Goal: Transaction & Acquisition: Purchase product/service

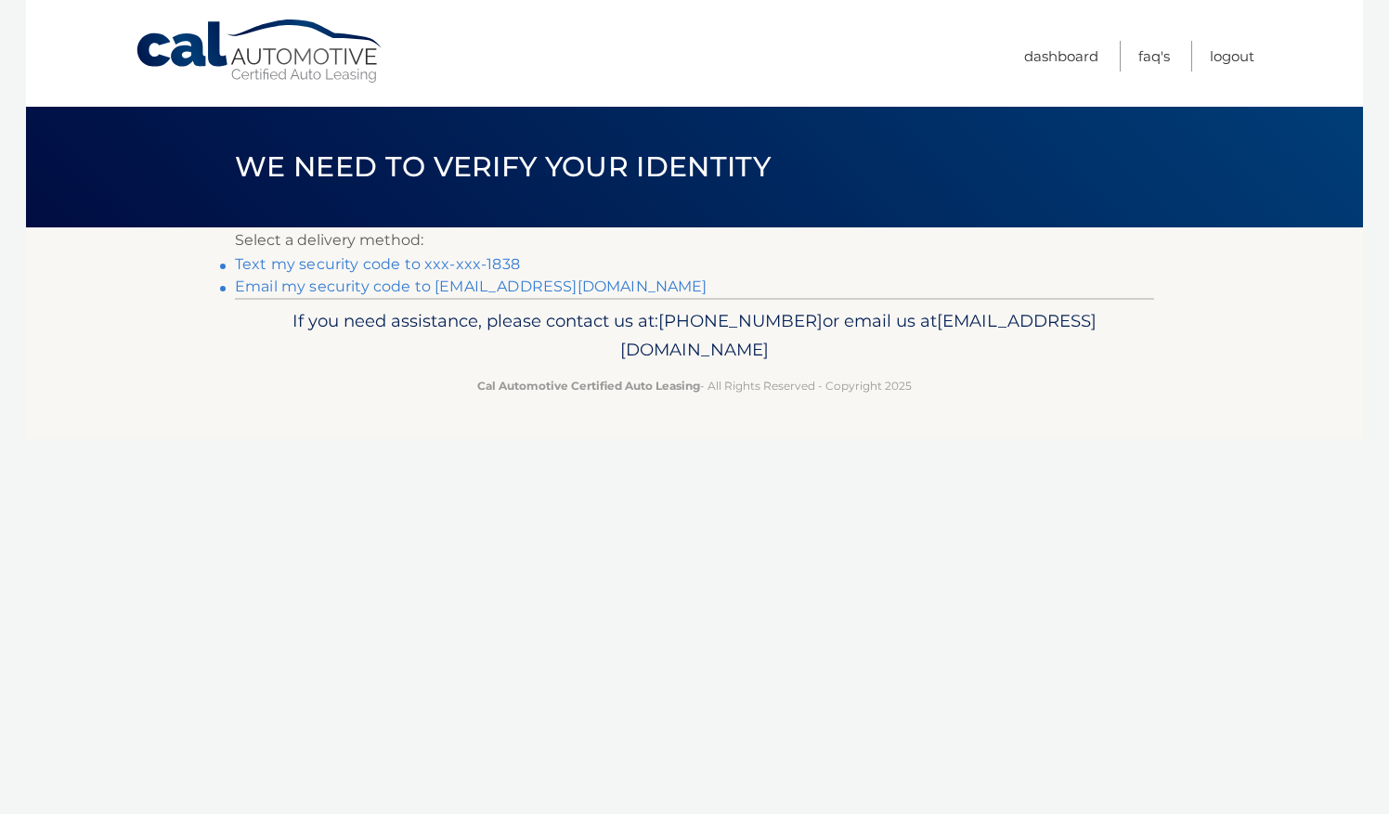
click at [497, 264] on link "Text my security code to xxx-xxx-1838" at bounding box center [377, 264] width 285 height 18
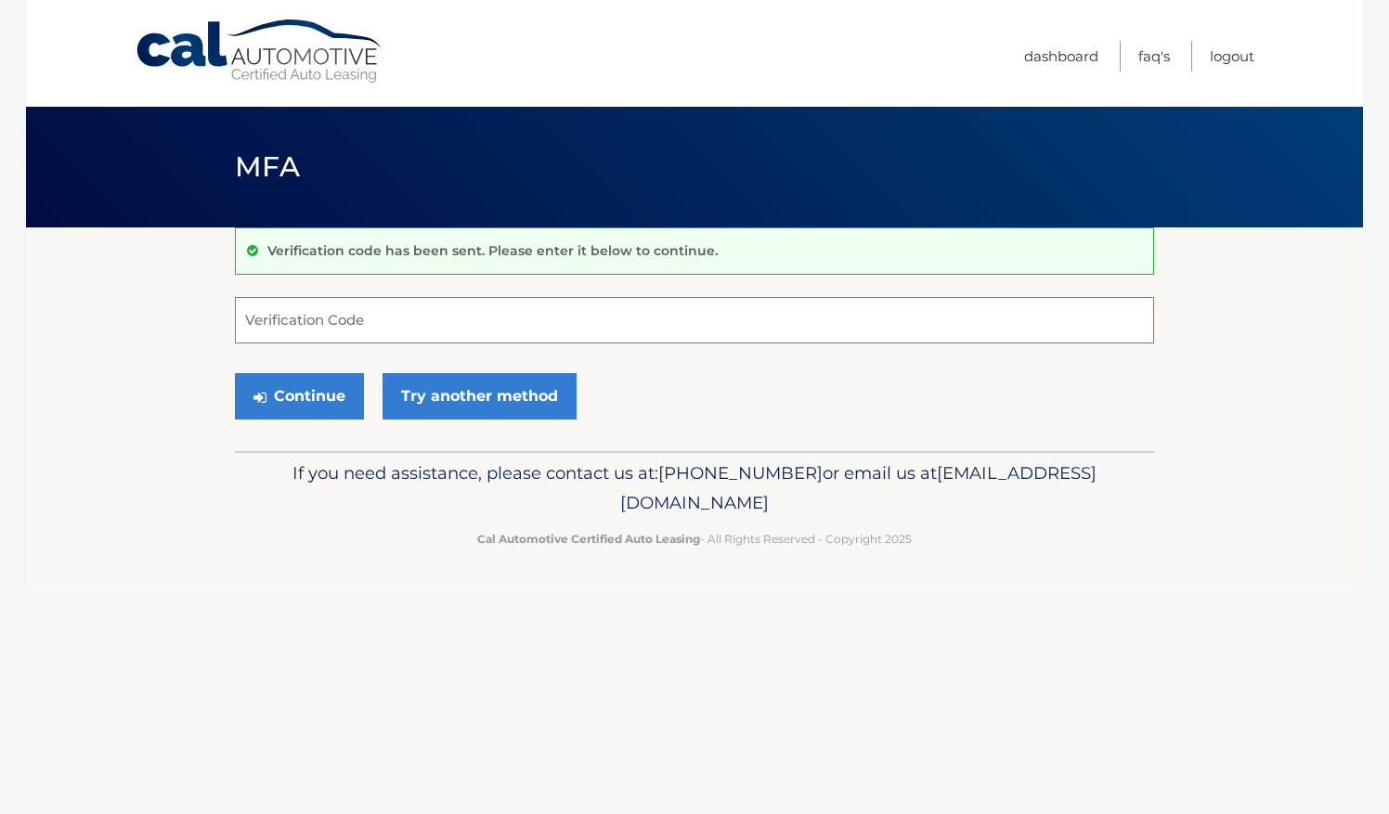
click at [412, 319] on input "Verification Code" at bounding box center [694, 320] width 919 height 46
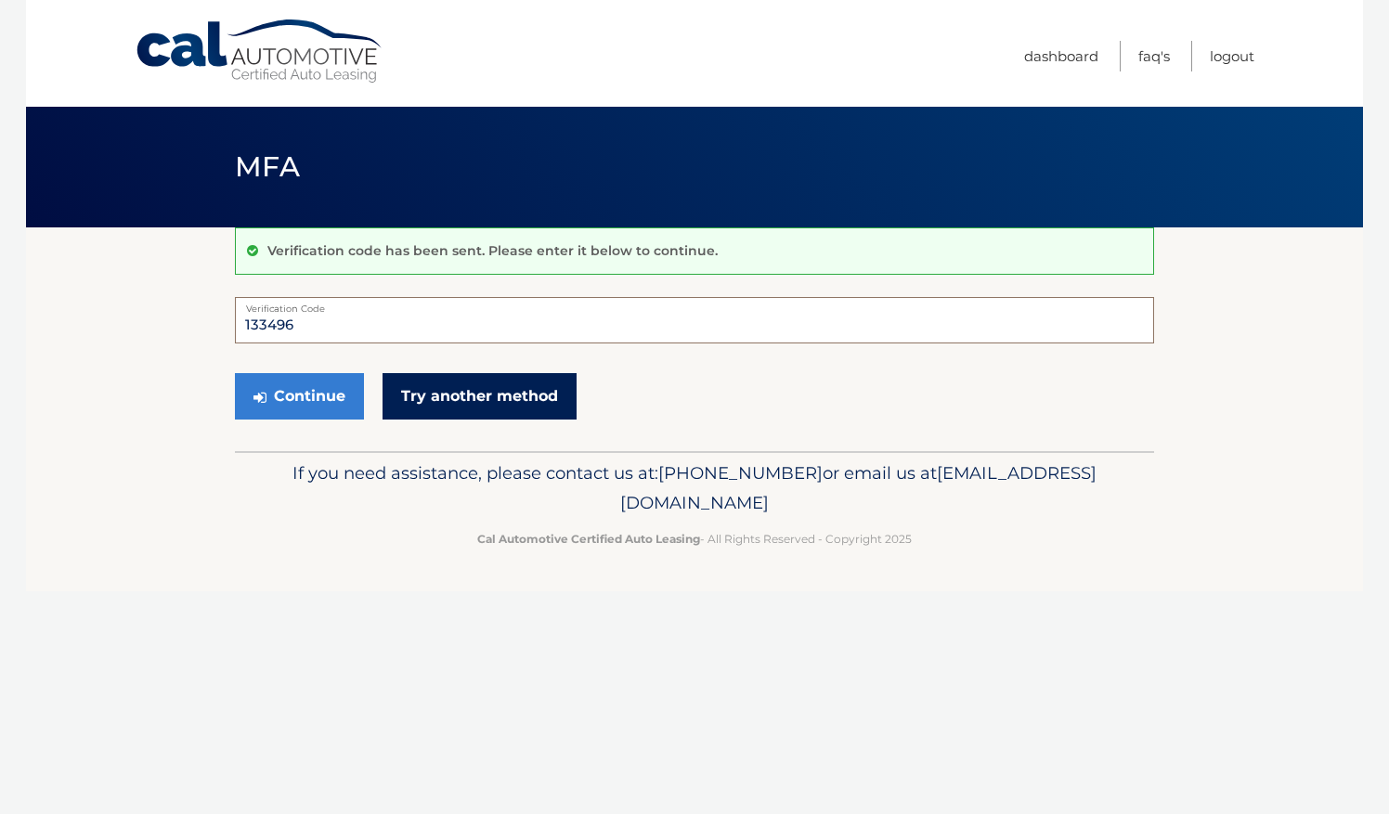
type input "133496"
click at [479, 397] on link "Try another method" at bounding box center [479, 396] width 194 height 46
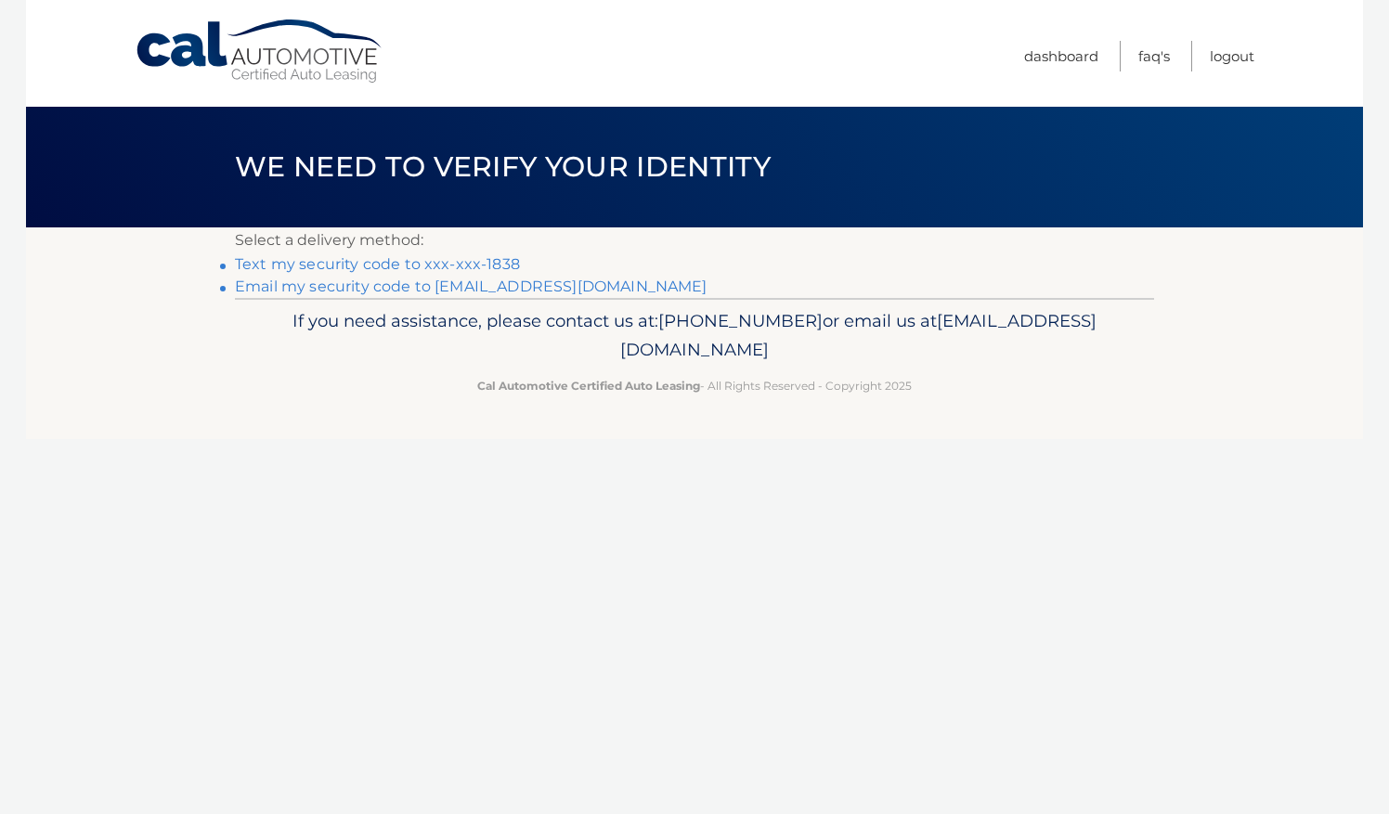
click at [463, 260] on link "Text my security code to xxx-xxx-1838" at bounding box center [377, 264] width 285 height 18
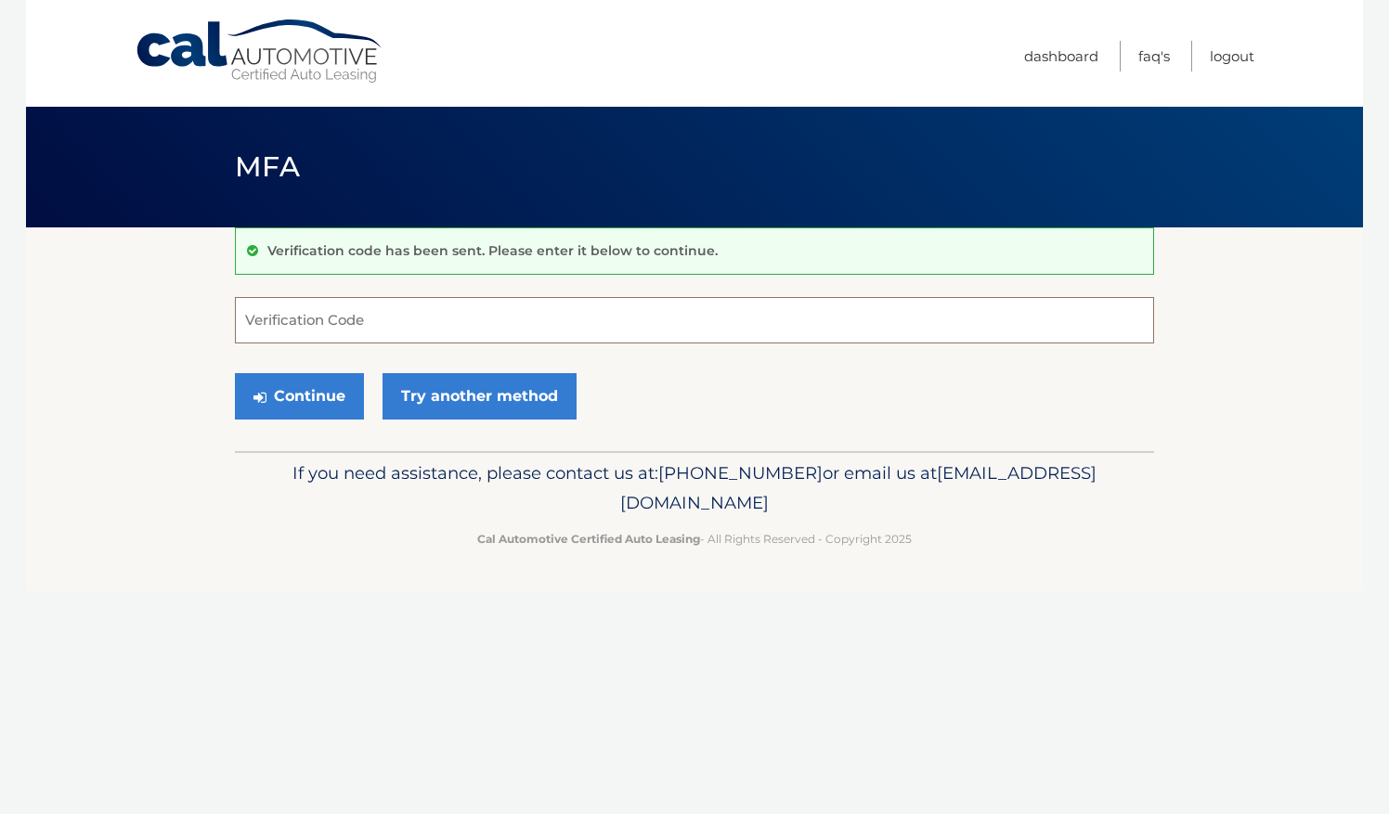
click at [379, 329] on input "Verification Code" at bounding box center [694, 320] width 919 height 46
type input "522434"
click at [308, 388] on button "Continue" at bounding box center [299, 396] width 129 height 46
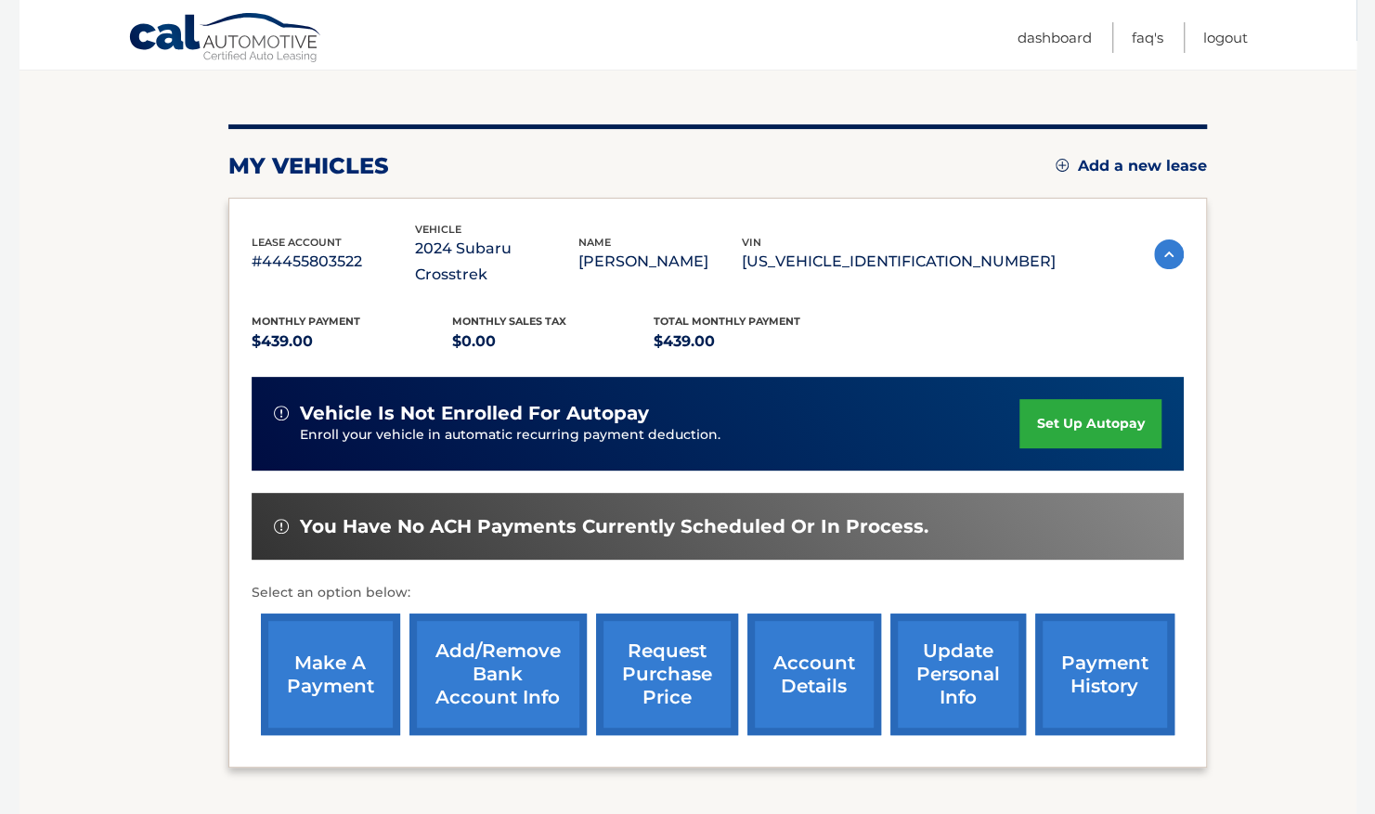
scroll to position [186, 0]
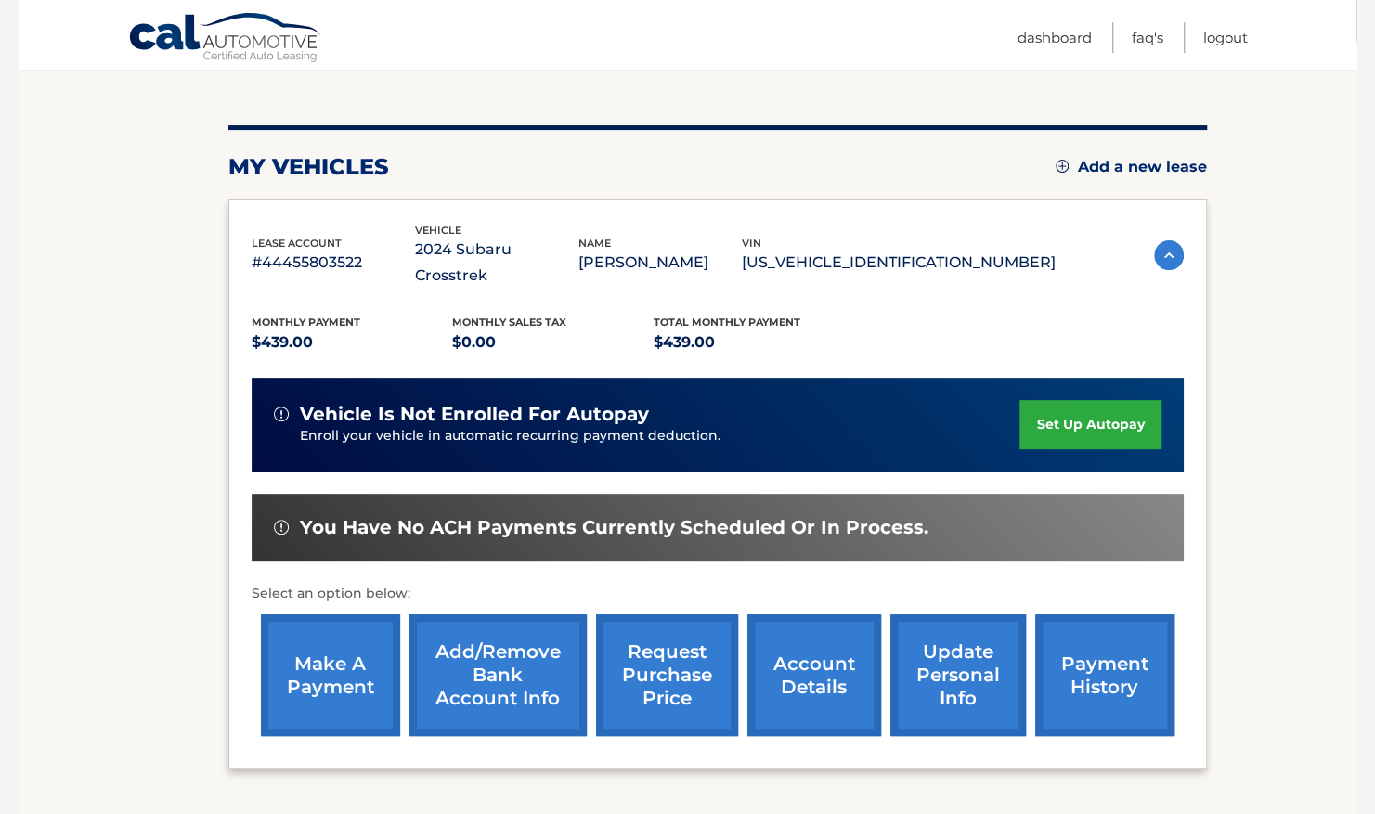
click at [332, 630] on link "make a payment" at bounding box center [330, 675] width 139 height 122
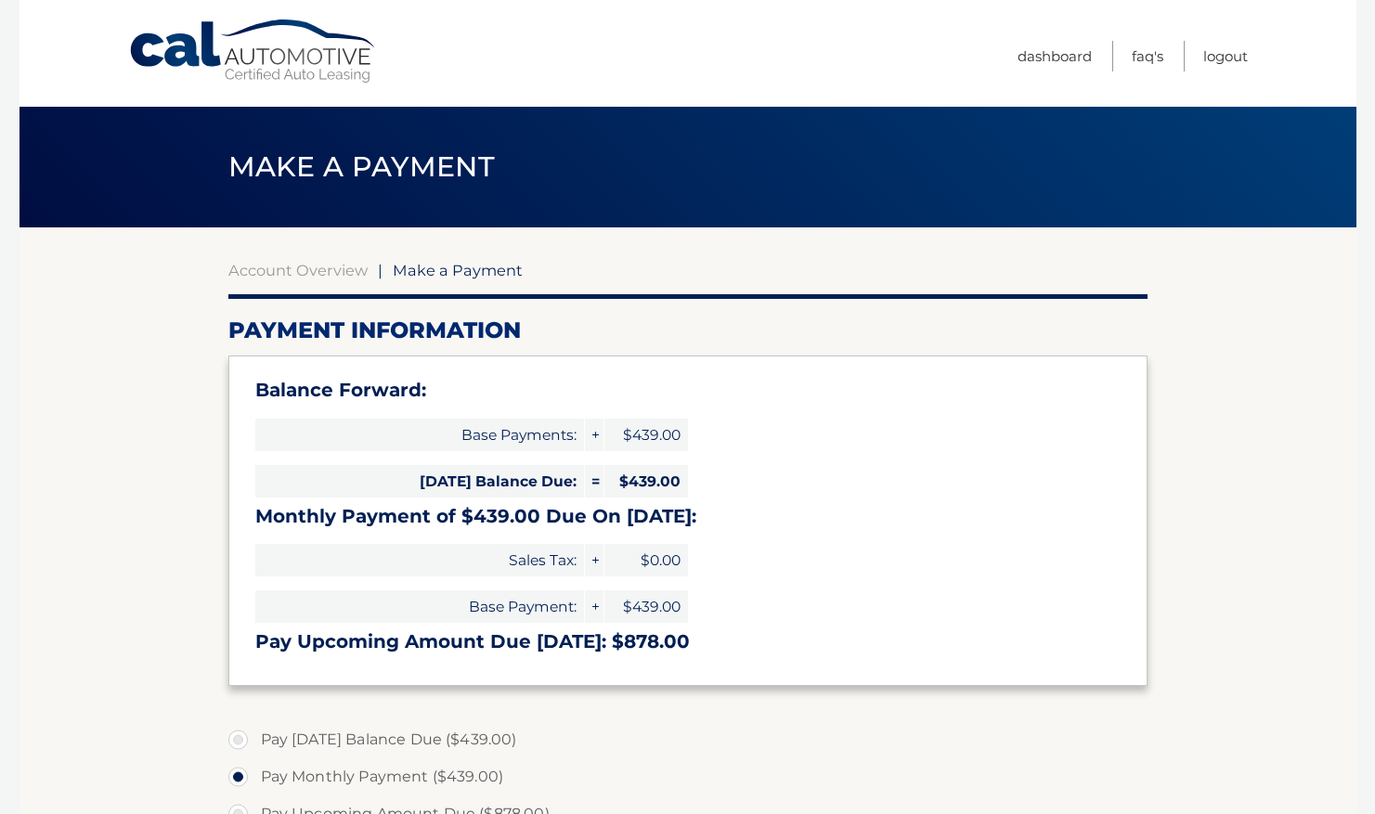
select select "MjgxM2ZiYzItZGFjYS00MjQ0LWEwNWItYjBhN2U3MThmZjZl"
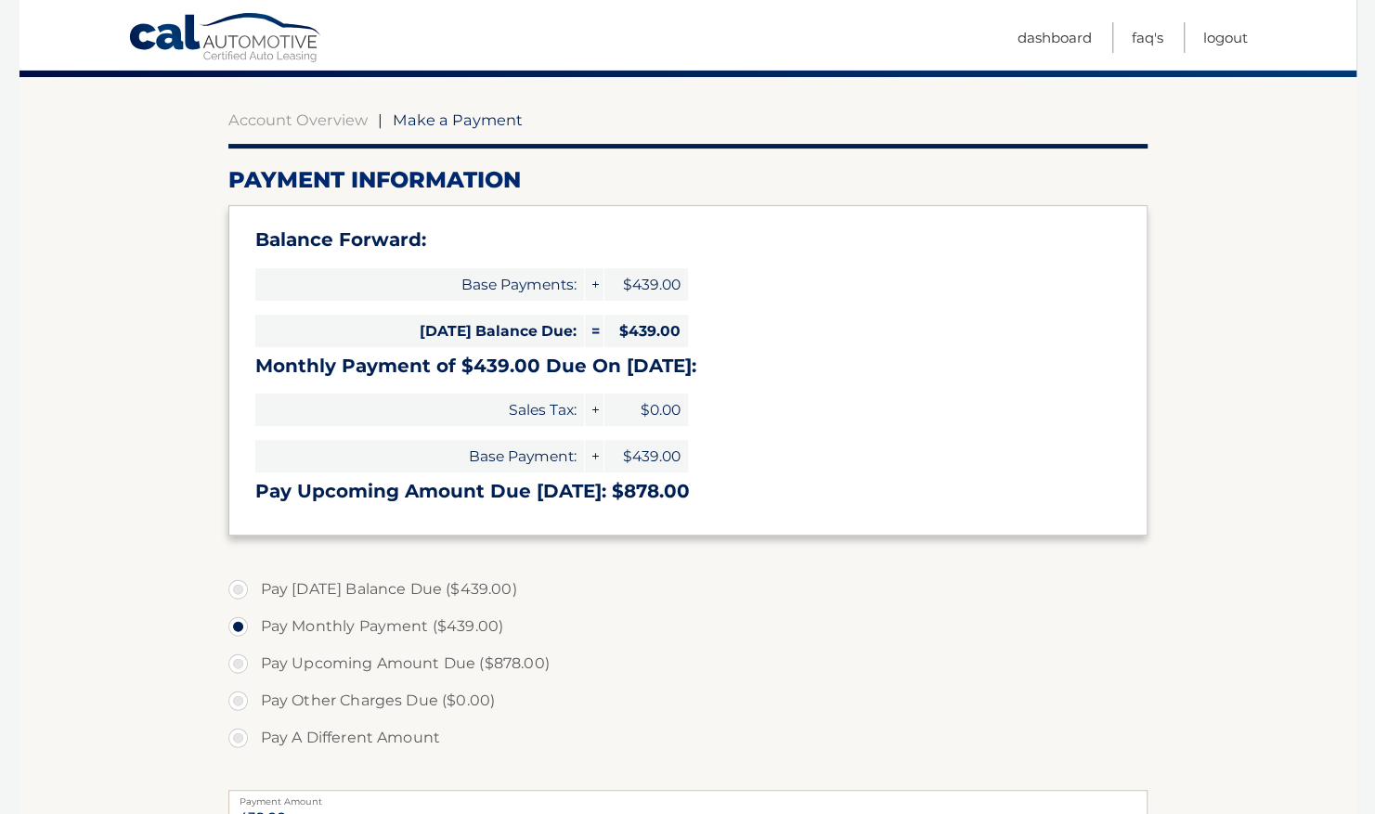
scroll to position [161, 0]
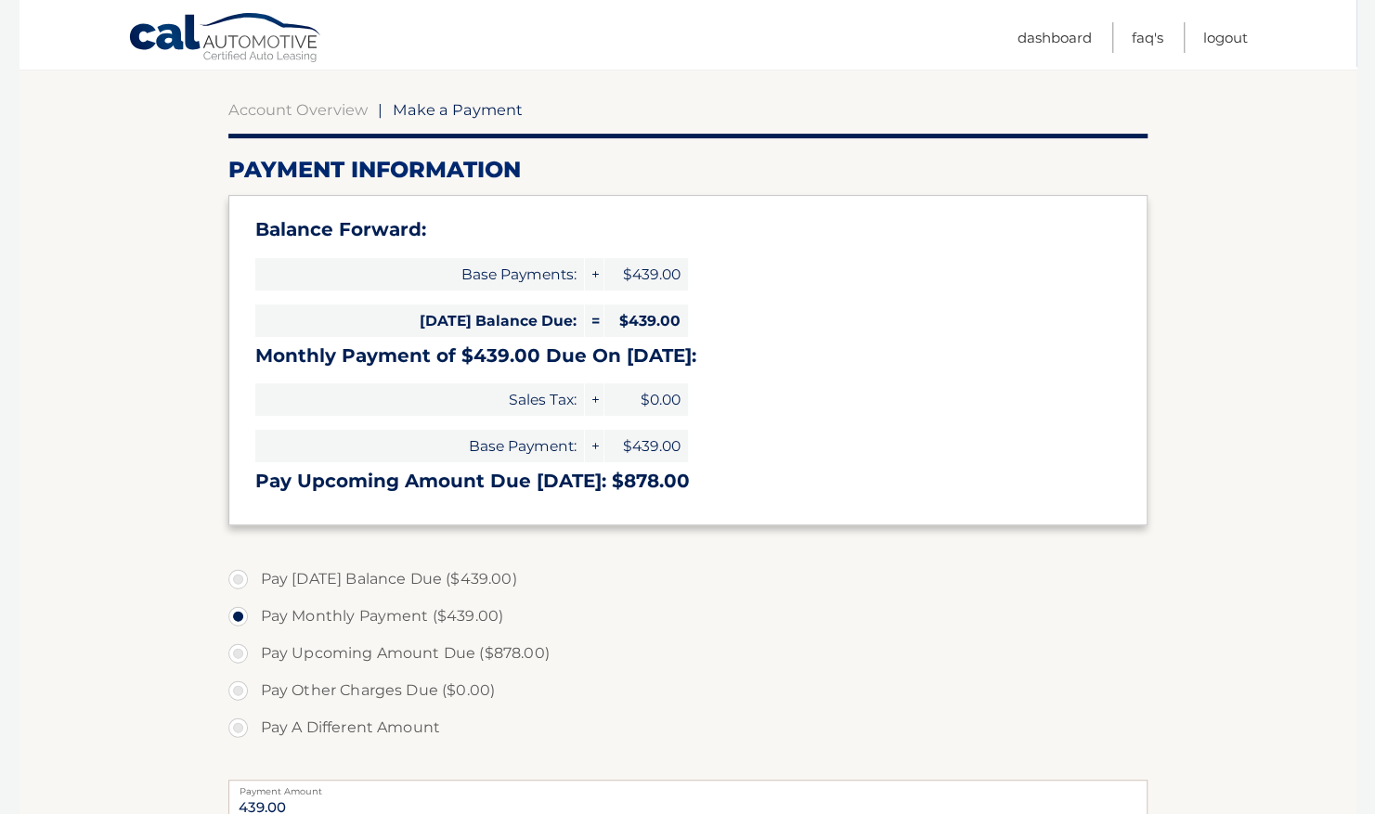
click at [245, 579] on label "Pay Today's Balance Due ($439.00)" at bounding box center [687, 579] width 919 height 37
click at [245, 579] on input "Pay Today's Balance Due ($439.00)" at bounding box center [245, 576] width 19 height 30
radio input "true"
click at [245, 579] on label "Pay Today's Balance Due ($439.00)" at bounding box center [687, 579] width 919 height 37
click at [245, 579] on input "Pay Today's Balance Due ($439.00)" at bounding box center [245, 576] width 19 height 30
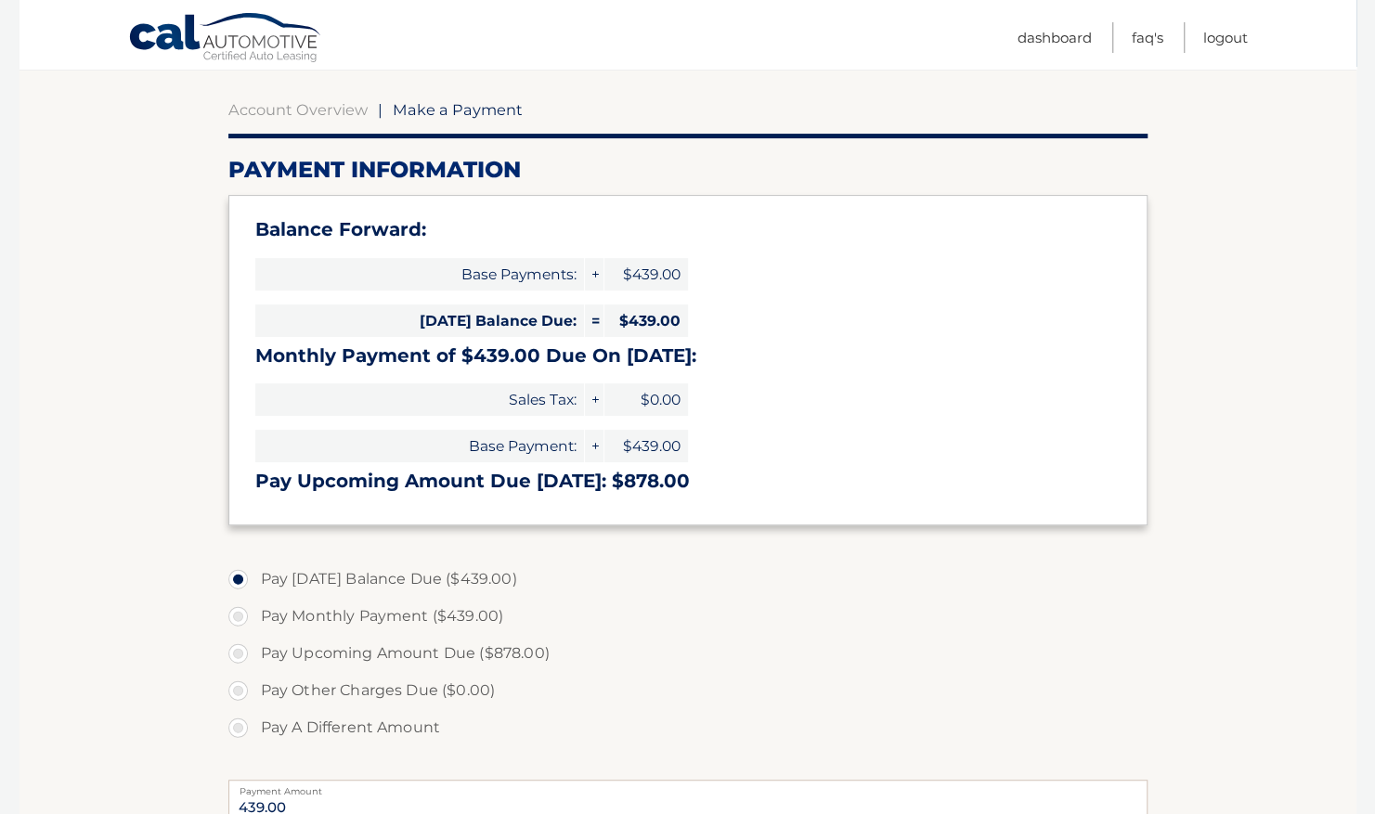
drag, startPoint x: 245, startPoint y: 579, endPoint x: 235, endPoint y: 625, distance: 46.6
click at [235, 625] on label "Pay Monthly Payment ($439.00)" at bounding box center [687, 616] width 919 height 37
click at [236, 625] on input "Pay Monthly Payment ($439.00)" at bounding box center [245, 613] width 19 height 30
radio input "true"
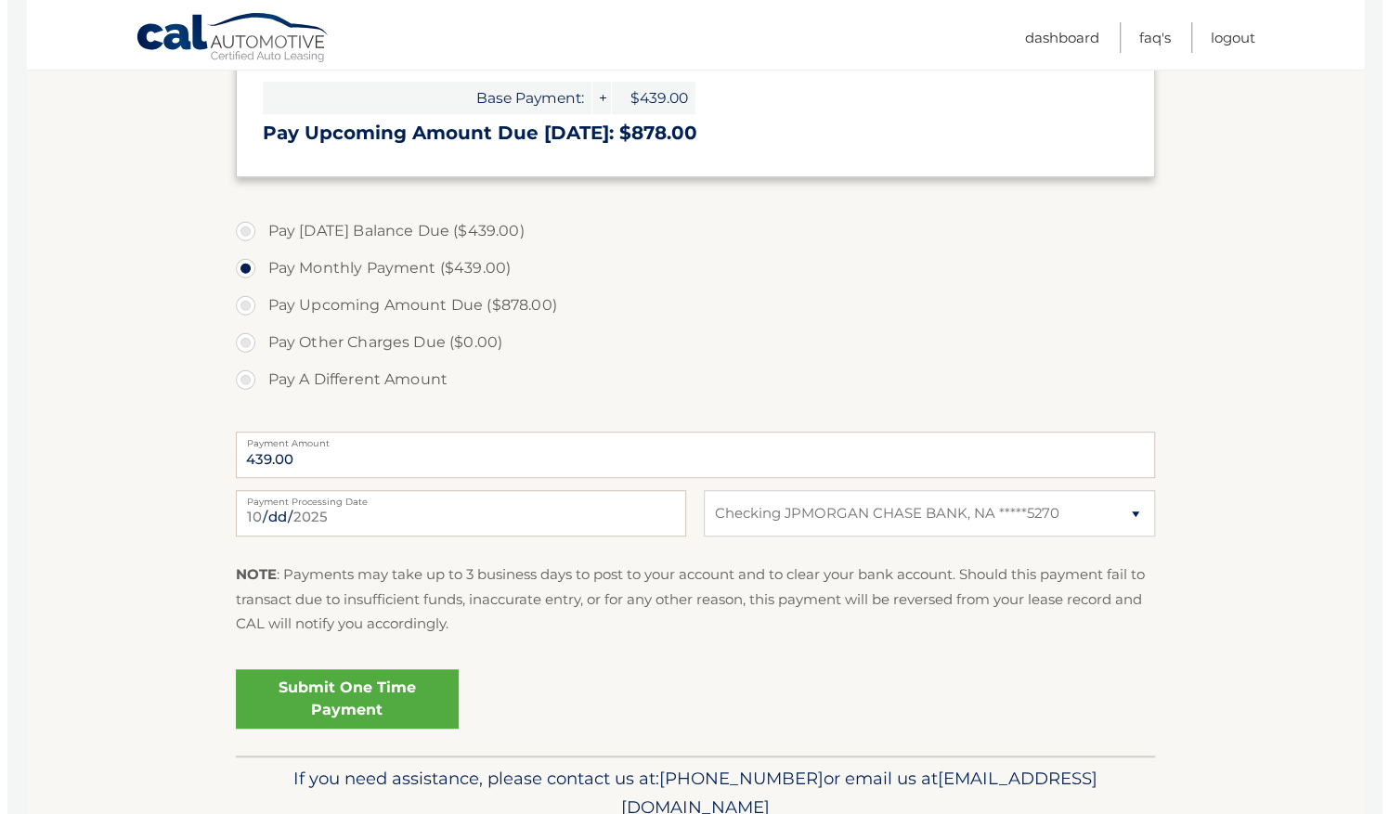
scroll to position [522, 0]
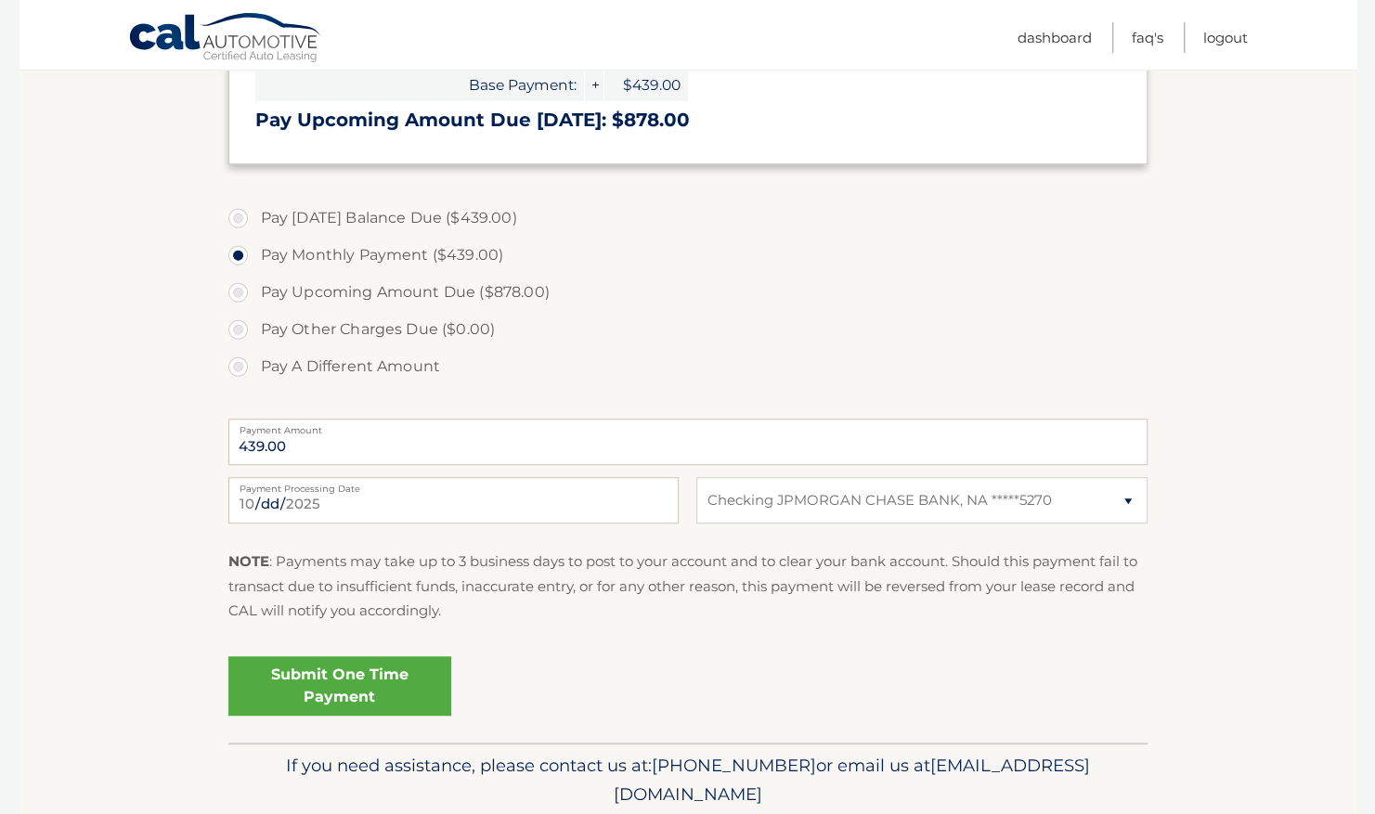
click at [355, 681] on link "Submit One Time Payment" at bounding box center [339, 685] width 223 height 59
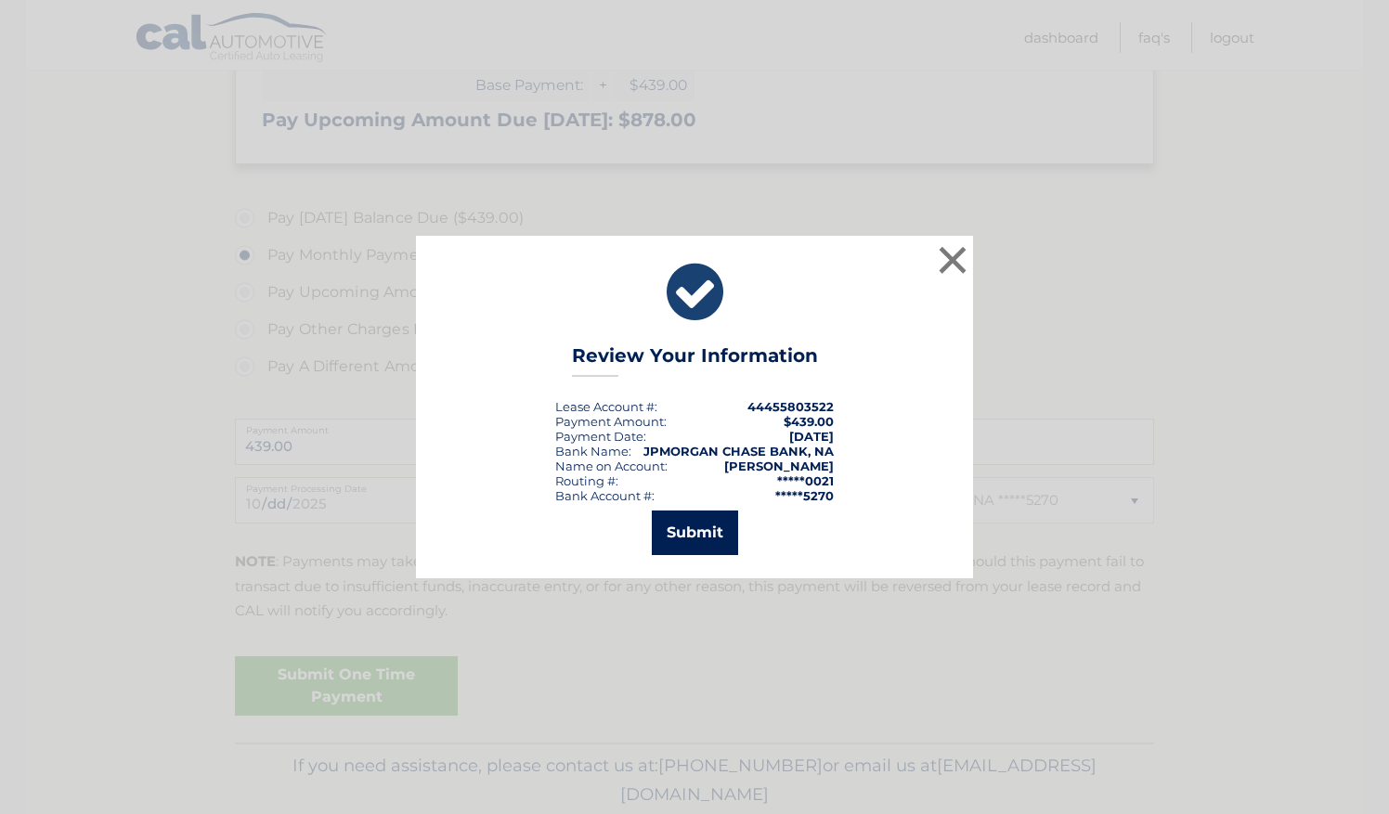
click at [696, 531] on button "Submit" at bounding box center [695, 532] width 86 height 45
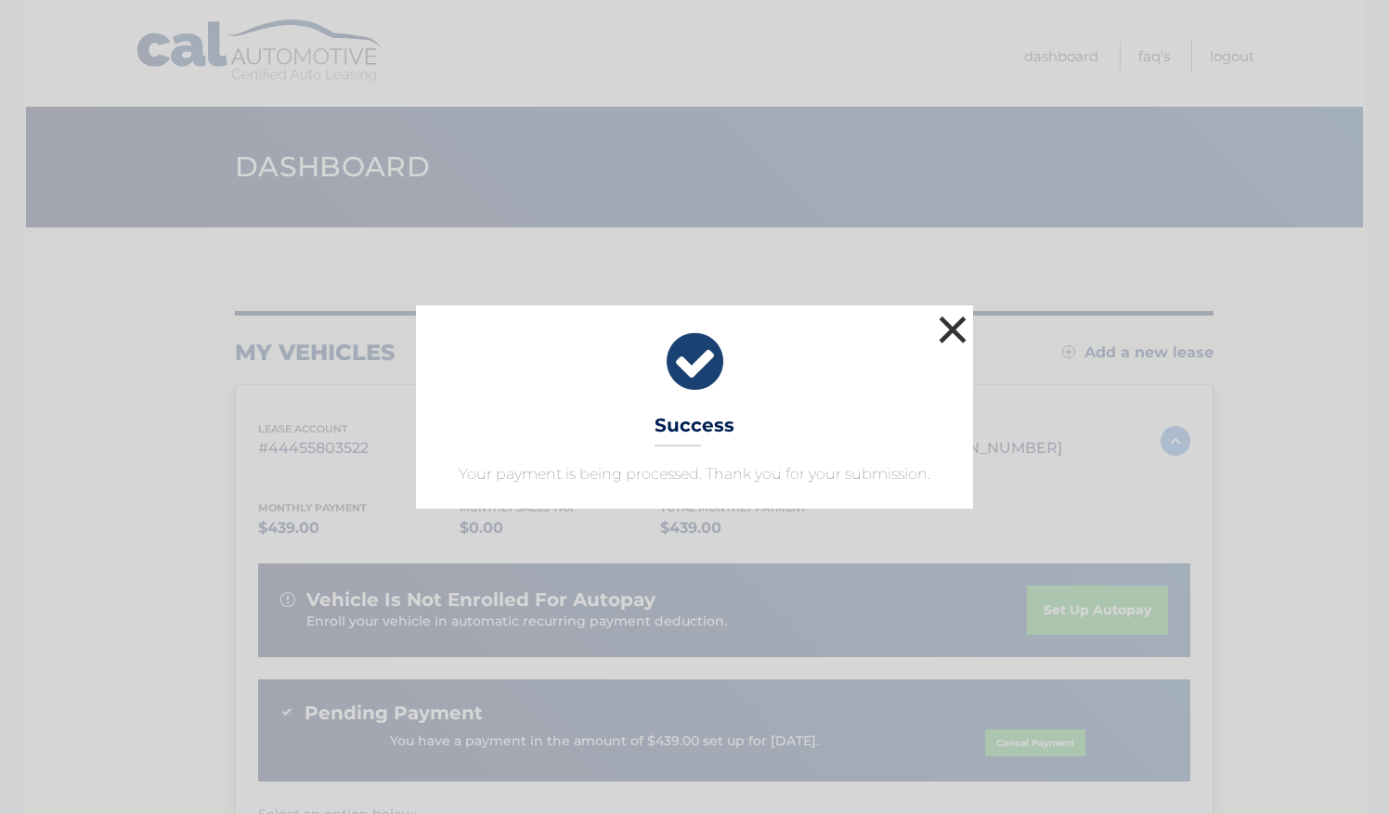
click at [934, 334] on button "×" at bounding box center [952, 329] width 37 height 37
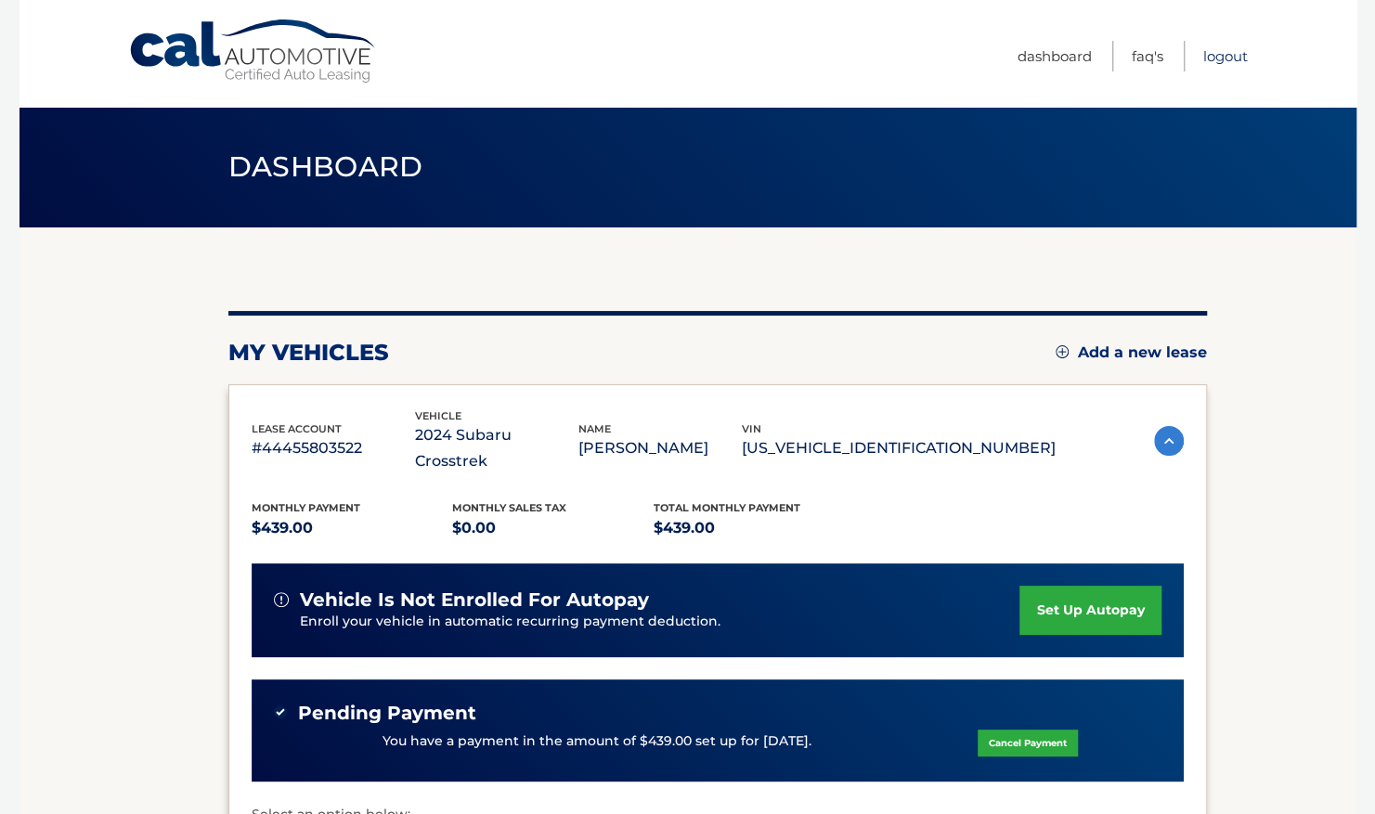
click at [1208, 61] on link "Logout" at bounding box center [1225, 56] width 45 height 31
